Goal: Task Accomplishment & Management: Complete application form

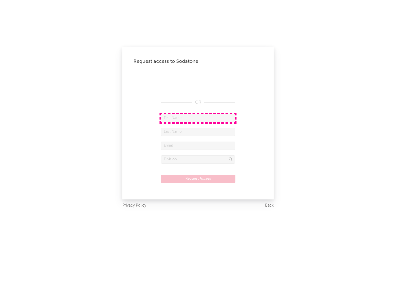
click at [198, 118] on input "text" at bounding box center [198, 118] width 74 height 8
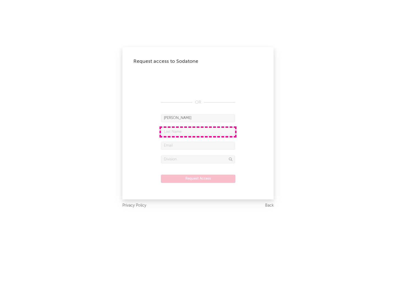
type input "[PERSON_NAME]"
click at [198, 132] on input "text" at bounding box center [198, 132] width 74 height 8
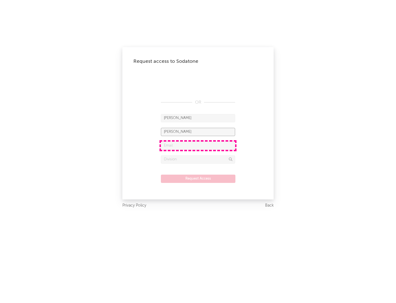
type input "[PERSON_NAME]"
click at [198, 145] on input "text" at bounding box center [198, 145] width 74 height 8
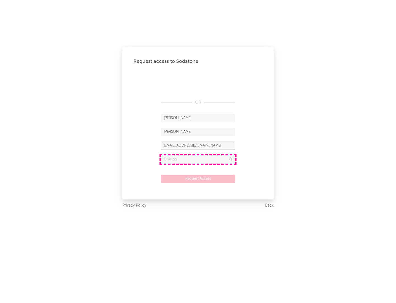
type input "[EMAIL_ADDRESS][DOMAIN_NAME]"
click at [198, 159] on input "text" at bounding box center [198, 159] width 74 height 8
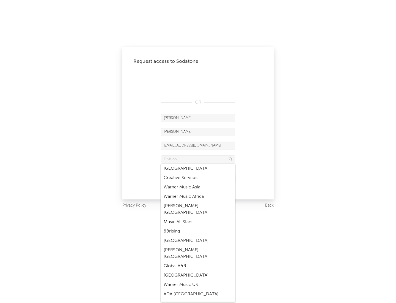
click at [197, 217] on div "Music All Stars" at bounding box center [198, 221] width 74 height 9
type input "Music All Stars"
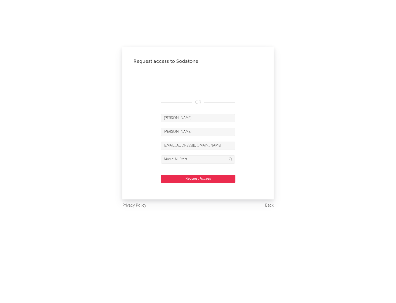
click at [198, 178] on button "Request Access" at bounding box center [198, 179] width 75 height 8
